Goal: Task Accomplishment & Management: Use online tool/utility

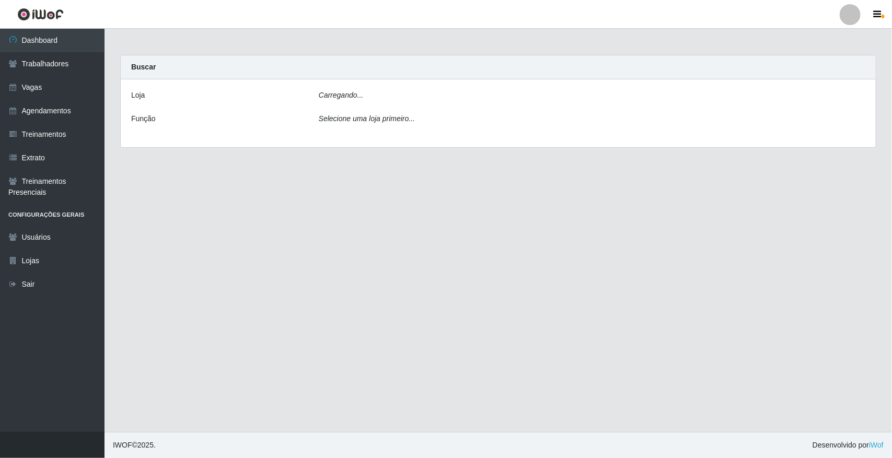
click at [384, 103] on div "Carregando..." at bounding box center [592, 97] width 562 height 15
click at [361, 95] on div "Carregando..." at bounding box center [592, 97] width 562 height 15
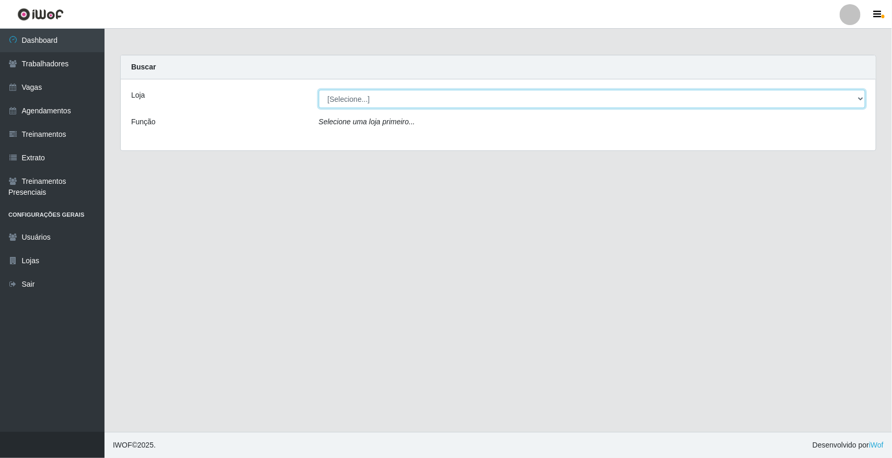
click at [361, 95] on select "[Selecione...] [GEOGRAPHIC_DATA]" at bounding box center [592, 99] width 547 height 18
select select "65"
click at [319, 90] on select "[Selecione...] [GEOGRAPHIC_DATA]" at bounding box center [592, 99] width 547 height 18
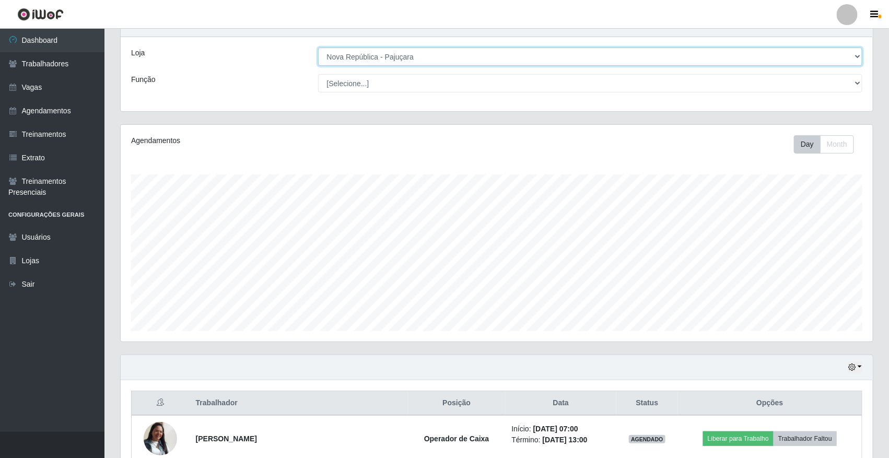
scroll to position [283, 0]
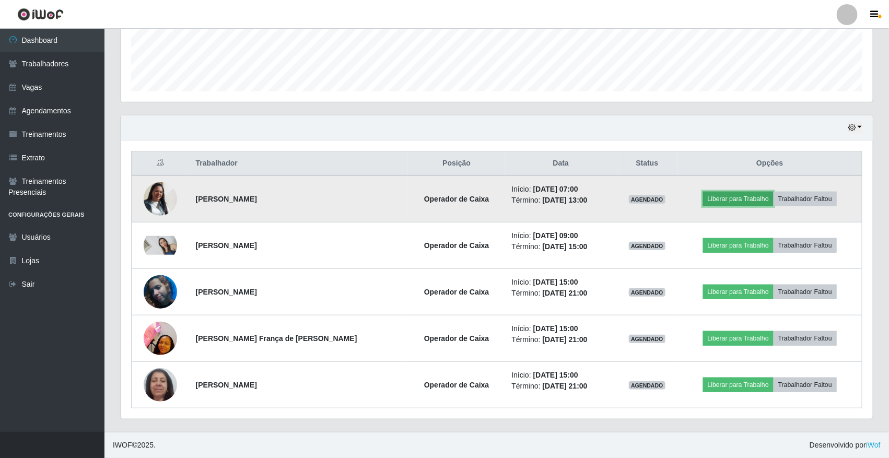
click at [721, 196] on button "Liberar para Trabalho" at bounding box center [738, 199] width 71 height 15
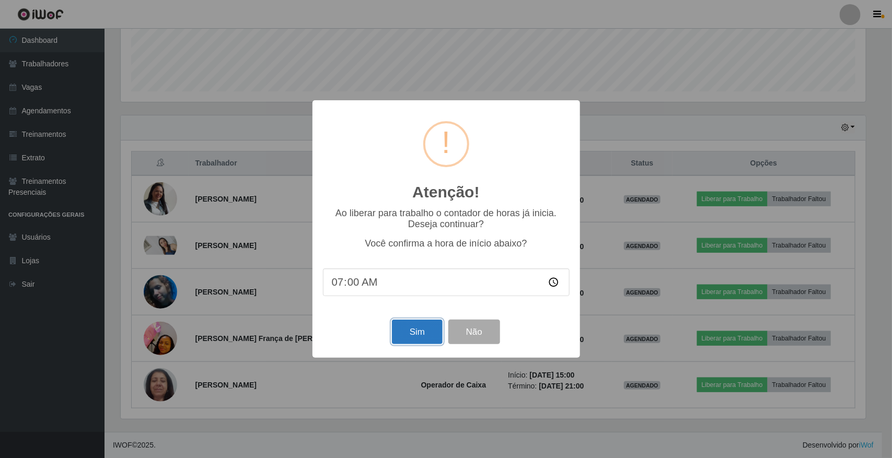
click at [429, 338] on button "Sim" at bounding box center [417, 332] width 51 height 25
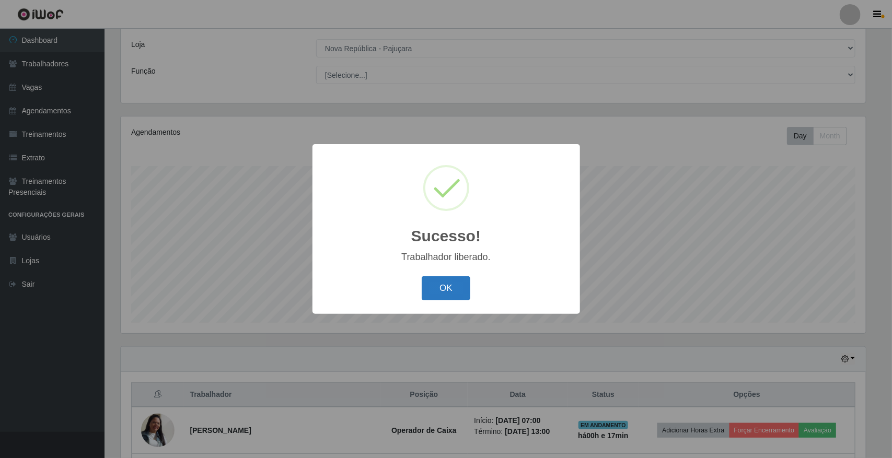
click at [458, 294] on button "OK" at bounding box center [446, 288] width 49 height 25
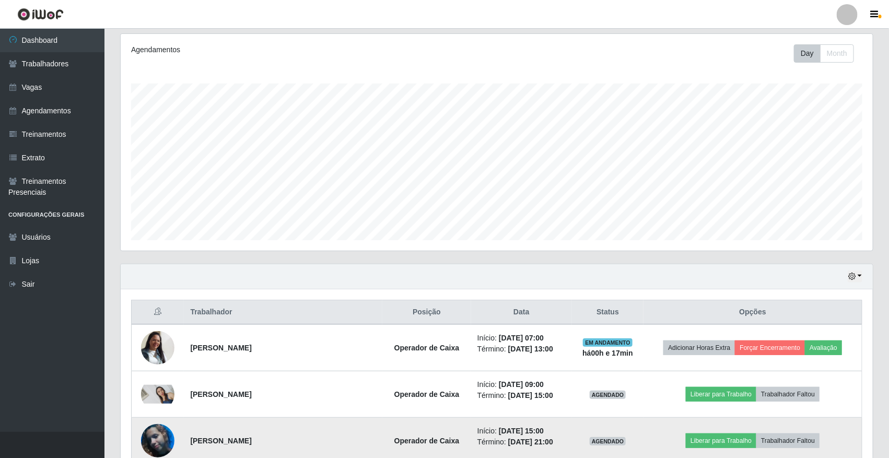
scroll to position [247, 0]
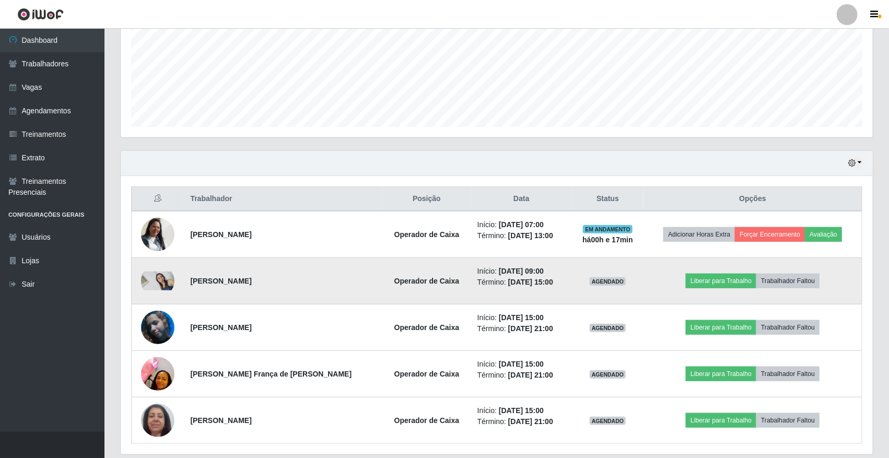
click at [159, 286] on img at bounding box center [157, 281] width 33 height 19
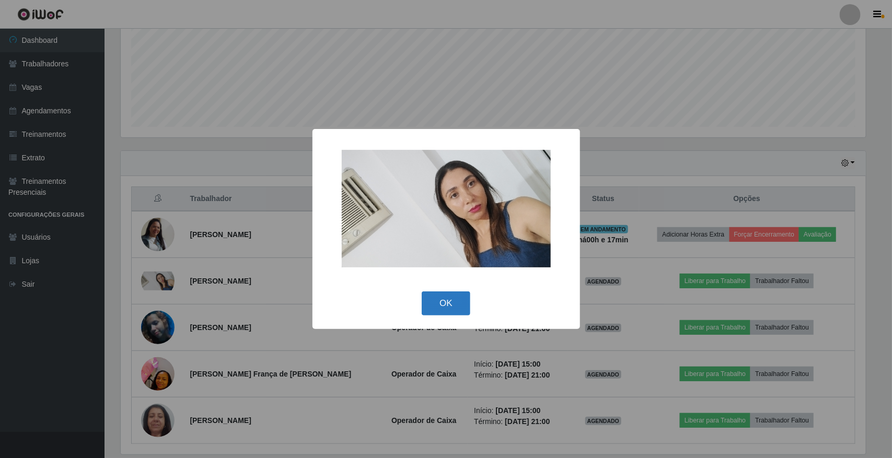
click at [466, 309] on button "OK" at bounding box center [446, 304] width 49 height 25
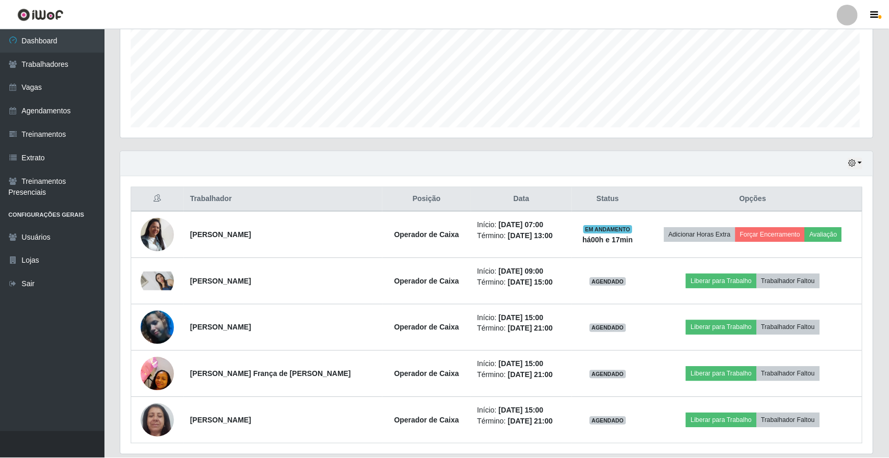
scroll to position [217, 752]
